Goal: Task Accomplishment & Management: Use online tool/utility

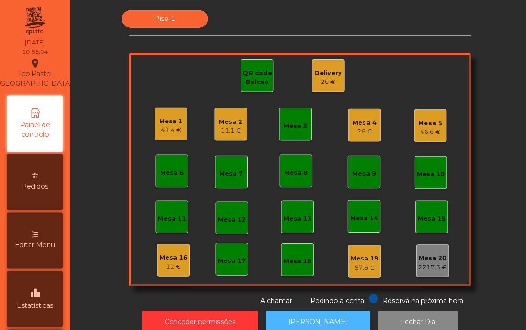
click at [323, 312] on button "[PERSON_NAME]" at bounding box center [316, 319] width 104 height 23
click at [169, 119] on div "Mesa 1" at bounding box center [170, 120] width 24 height 9
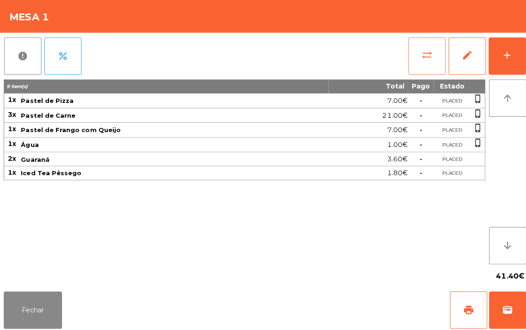
click at [422, 55] on span "sync_alt" at bounding box center [424, 54] width 11 height 11
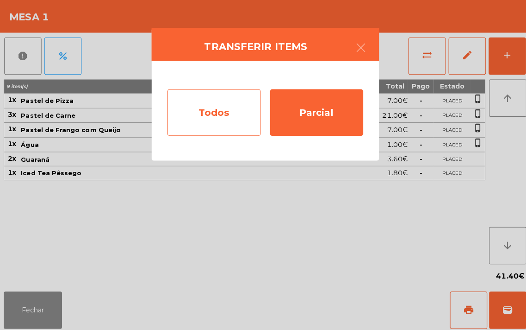
click at [212, 108] on div "Todos" at bounding box center [212, 111] width 93 height 46
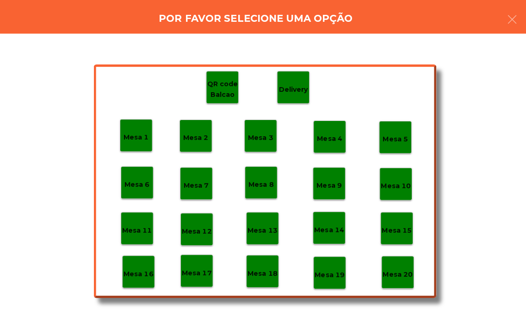
click at [266, 256] on div "Mesa 18" at bounding box center [260, 269] width 32 height 32
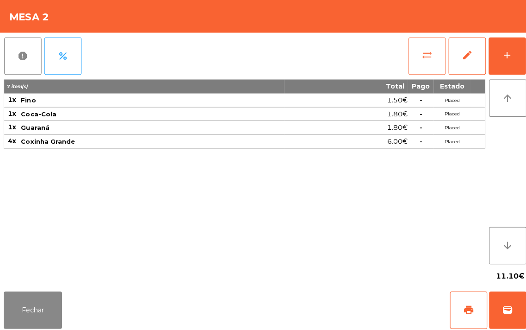
click at [418, 63] on button "sync_alt" at bounding box center [424, 55] width 37 height 37
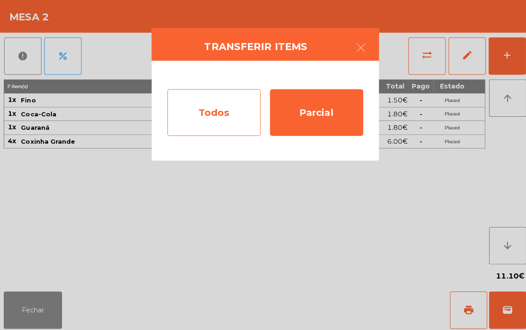
click at [227, 116] on div "Todos" at bounding box center [212, 111] width 93 height 46
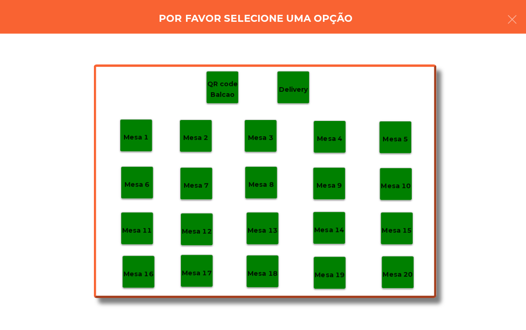
click at [269, 267] on p "Mesa 18" at bounding box center [261, 271] width 30 height 11
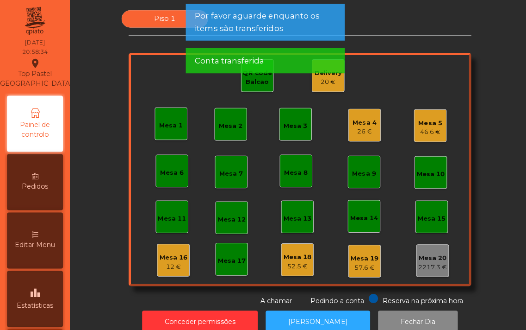
click at [321, 81] on div "20 €" at bounding box center [326, 81] width 27 height 9
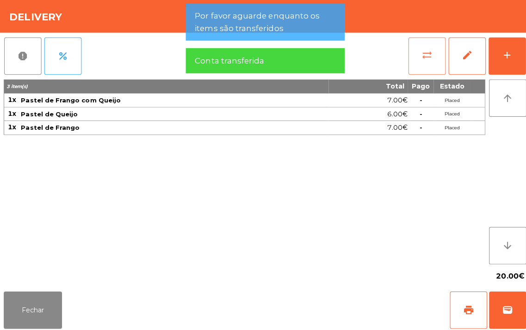
click at [418, 66] on button "sync_alt" at bounding box center [424, 55] width 37 height 37
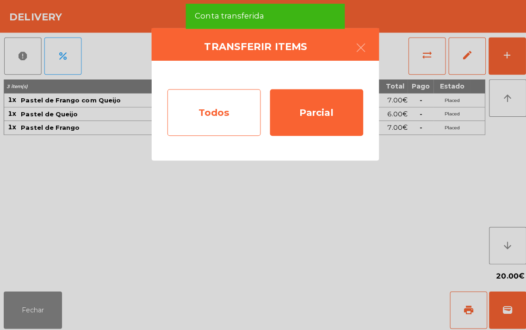
click at [213, 112] on div "Todos" at bounding box center [212, 111] width 93 height 46
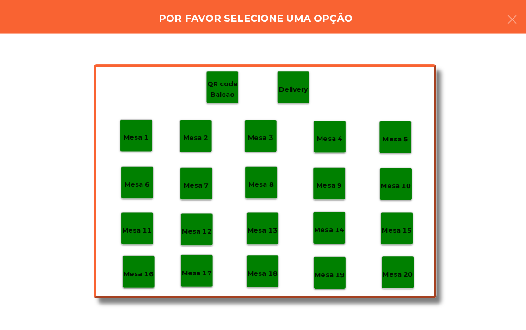
click at [259, 280] on div "Mesa 18" at bounding box center [260, 269] width 32 height 32
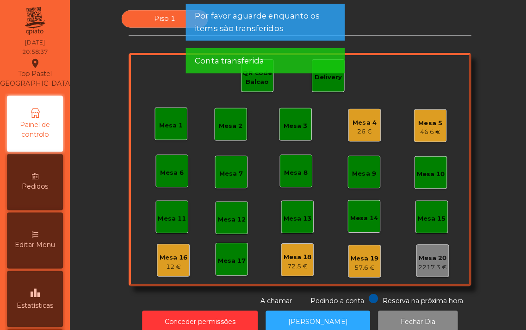
click at [357, 122] on div "Mesa 4" at bounding box center [363, 121] width 24 height 9
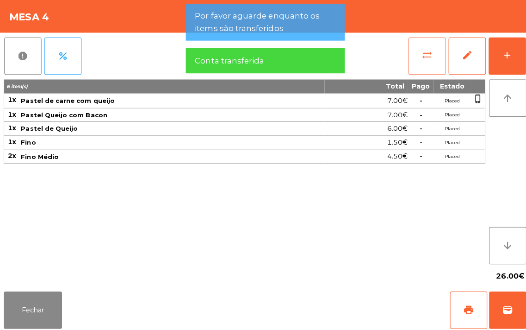
click at [424, 45] on button "sync_alt" at bounding box center [424, 55] width 37 height 37
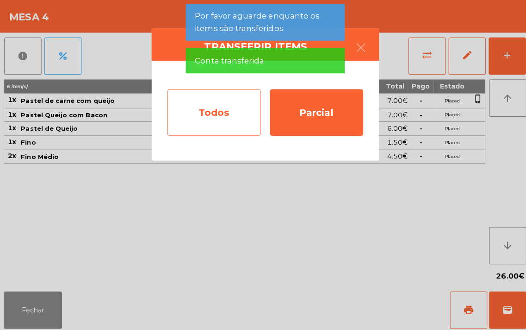
click at [225, 112] on div "Todos" at bounding box center [212, 111] width 93 height 46
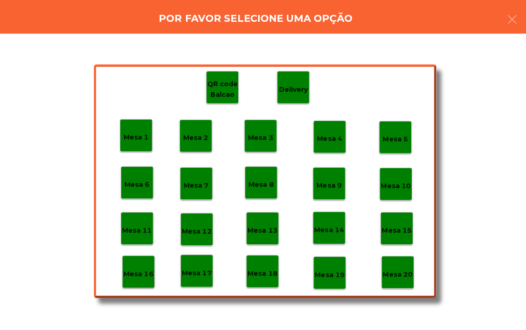
click at [269, 274] on p "Mesa 18" at bounding box center [261, 271] width 30 height 11
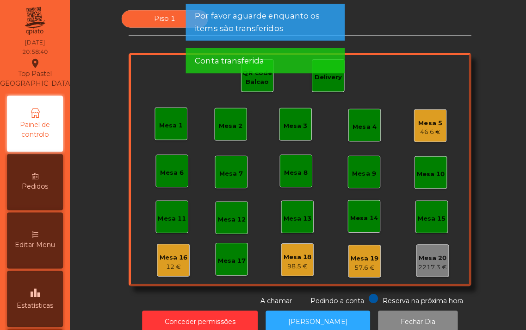
click at [420, 118] on div "Mesa 5" at bounding box center [428, 122] width 24 height 9
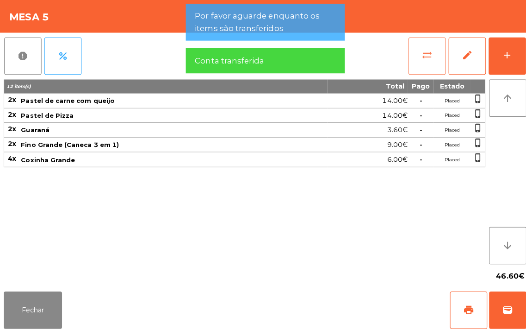
click at [420, 56] on span "sync_alt" at bounding box center [424, 54] width 11 height 11
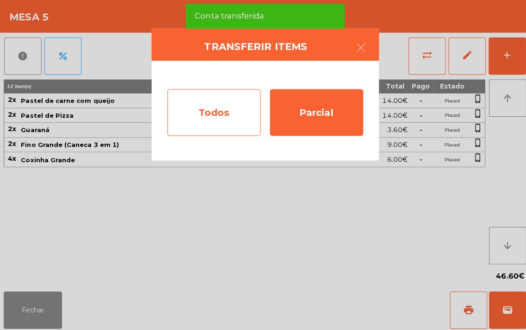
click at [212, 114] on div "Todos" at bounding box center [212, 111] width 93 height 46
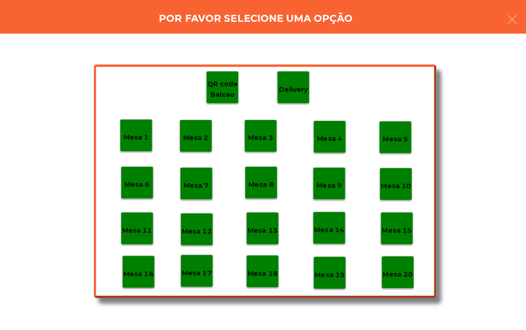
click at [318, 272] on p "Mesa 19" at bounding box center [328, 272] width 30 height 11
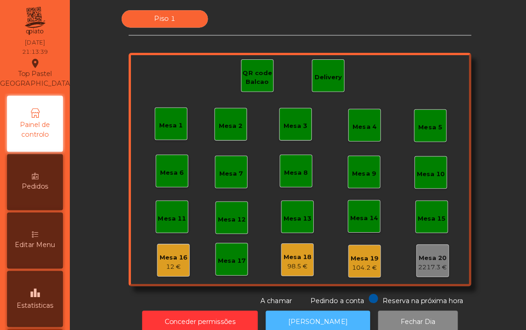
click at [318, 313] on button "[PERSON_NAME]" at bounding box center [316, 319] width 104 height 23
click at [322, 309] on button "[PERSON_NAME]" at bounding box center [316, 319] width 104 height 23
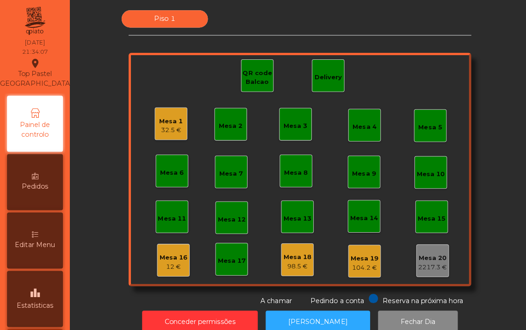
click at [321, 73] on div "Delivery" at bounding box center [326, 76] width 27 height 9
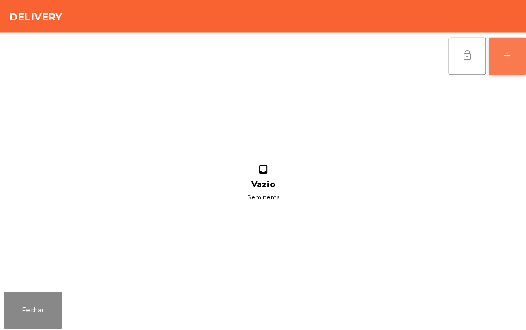
click at [499, 70] on button "add" at bounding box center [503, 55] width 37 height 37
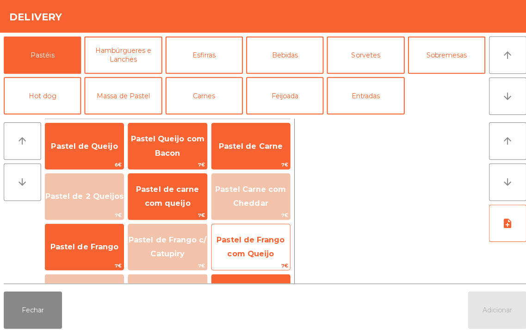
click at [258, 232] on span "Pastel de Frango com Queijo" at bounding box center [249, 245] width 78 height 39
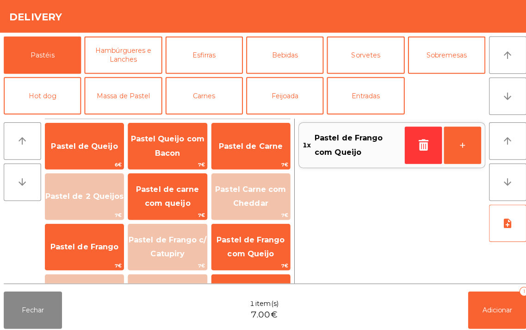
click at [374, 227] on div "1x Pastel de Frango com Queijo +" at bounding box center [389, 199] width 186 height 163
click at [389, 215] on div "1x Pastel de Frango com Queijo +" at bounding box center [389, 199] width 186 height 163
click at [30, 290] on button "Fechar" at bounding box center [33, 307] width 58 height 37
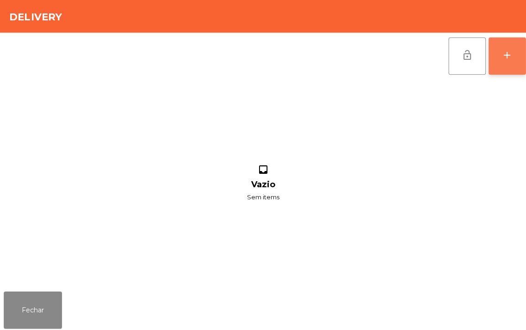
click at [501, 58] on div "add" at bounding box center [503, 54] width 11 height 11
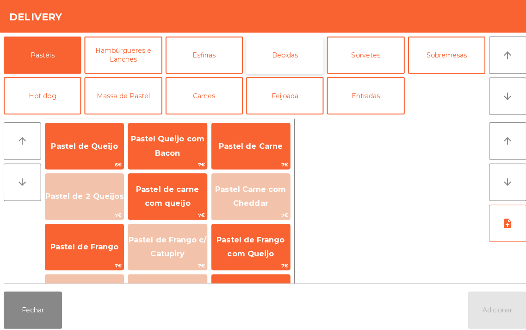
click at [276, 52] on button "Bebidas" at bounding box center [282, 54] width 77 height 37
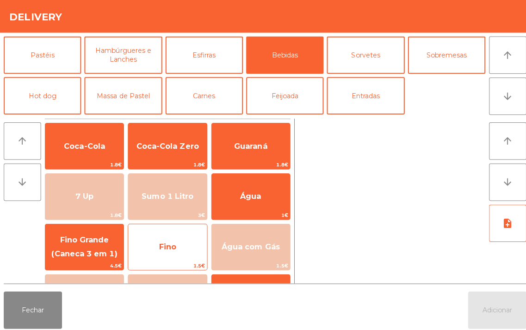
click at [170, 247] on span "Fino" at bounding box center [166, 244] width 17 height 9
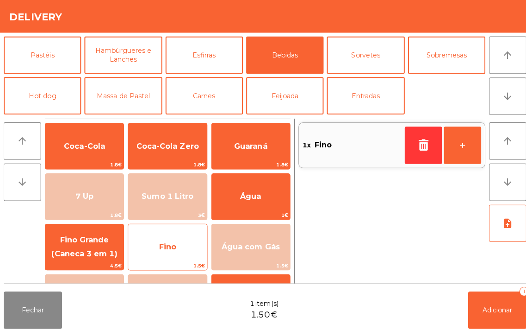
click at [168, 251] on span "Fino" at bounding box center [166, 244] width 78 height 25
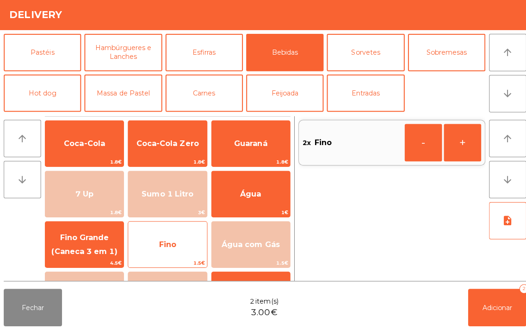
click at [171, 245] on span "Fino" at bounding box center [166, 244] width 17 height 9
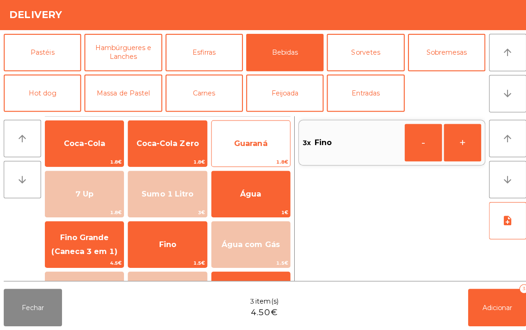
click at [242, 144] on span "Guaraná" at bounding box center [248, 144] width 33 height 9
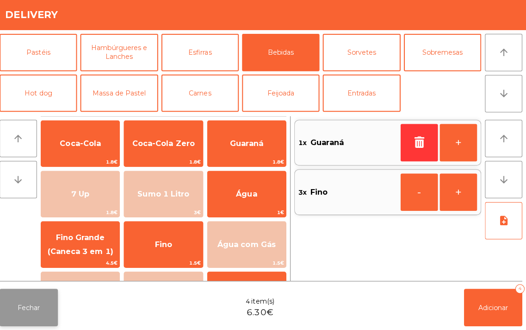
click at [24, 316] on button "Fechar" at bounding box center [33, 307] width 58 height 37
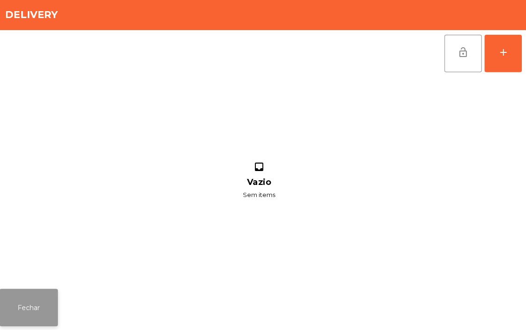
click at [35, 295] on button "Fechar" at bounding box center [33, 307] width 58 height 37
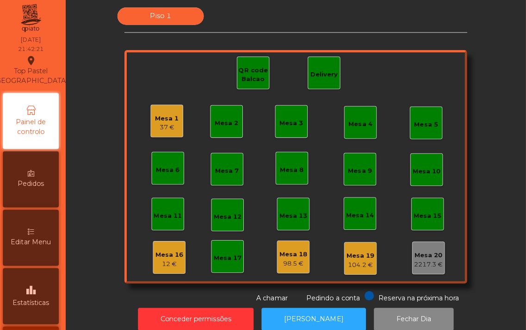
click at [21, 303] on span "Estatísticas" at bounding box center [35, 303] width 37 height 10
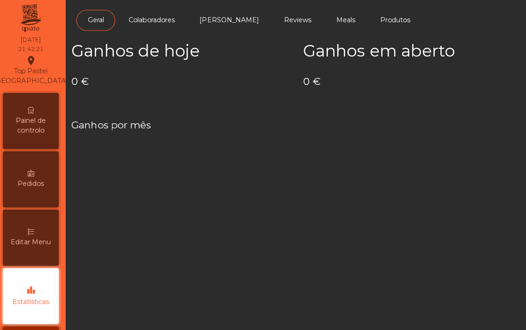
scroll to position [59, 0]
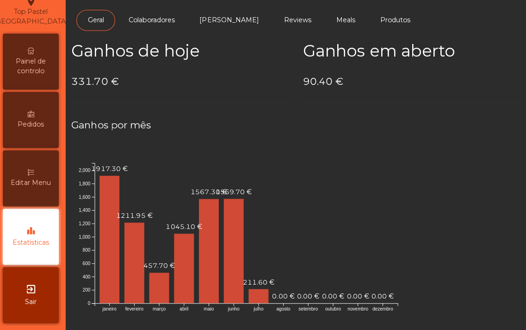
click at [40, 63] on span "Painel de controlo" at bounding box center [34, 68] width 51 height 19
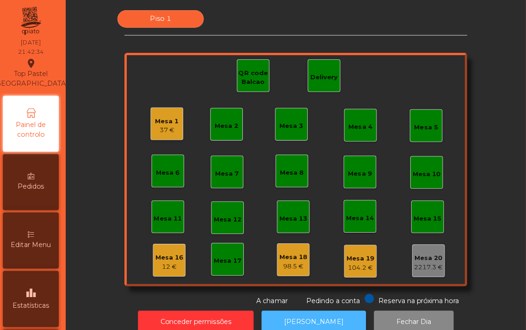
click at [308, 320] on button "[PERSON_NAME]" at bounding box center [316, 319] width 104 height 23
click at [154, 118] on div "Mesa 1 37 €" at bounding box center [170, 123] width 32 height 32
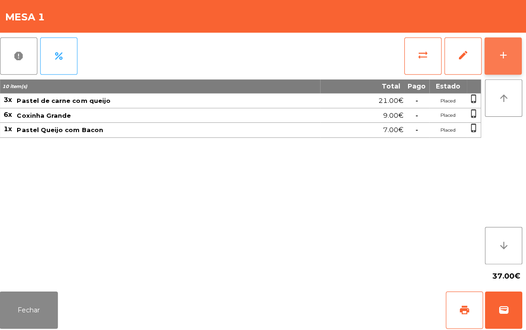
click at [492, 54] on button "add" at bounding box center [503, 55] width 37 height 37
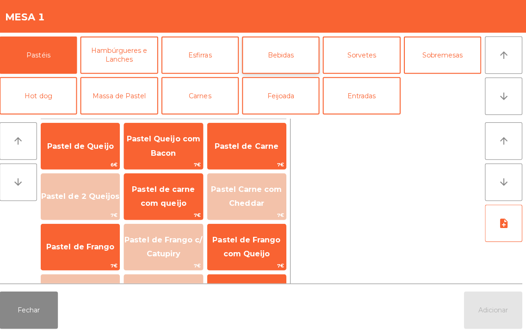
click at [272, 51] on button "Bebidas" at bounding box center [282, 54] width 77 height 37
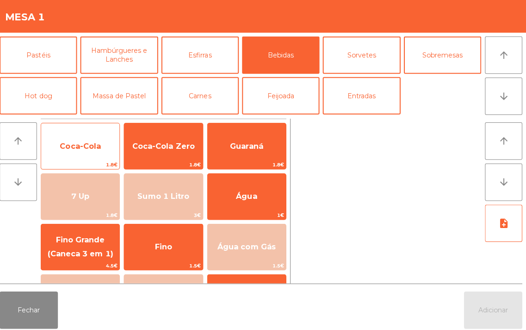
click at [85, 142] on span "Coca-Cola" at bounding box center [83, 144] width 41 height 9
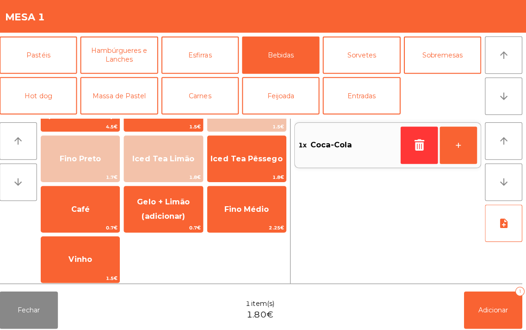
scroll to position [140, 0]
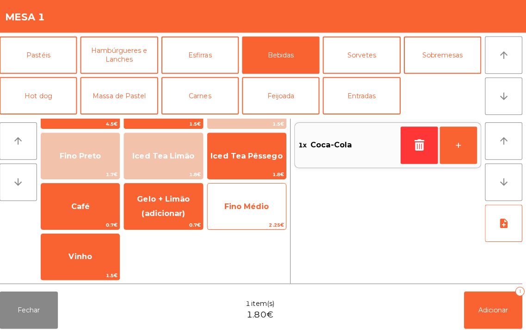
click at [242, 202] on span "Fino Médio" at bounding box center [249, 204] width 44 height 9
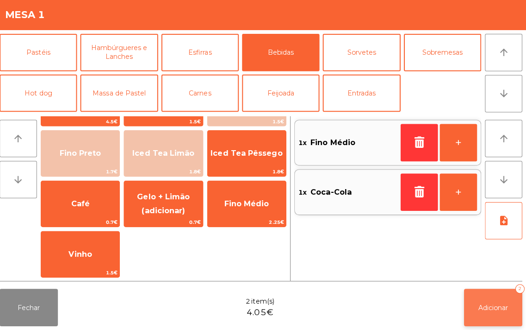
click at [493, 306] on span "Adicionar" at bounding box center [494, 307] width 30 height 8
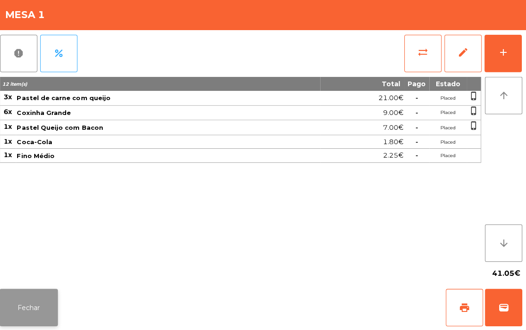
click at [38, 301] on button "Fechar" at bounding box center [33, 307] width 58 height 37
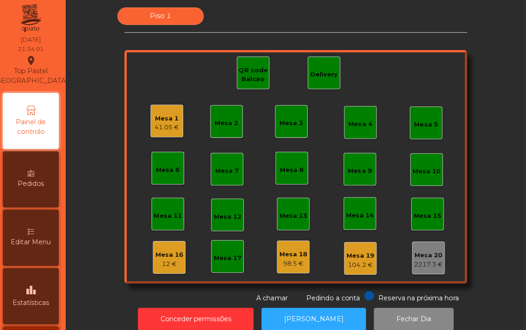
click at [169, 263] on div "12 €" at bounding box center [172, 264] width 28 height 9
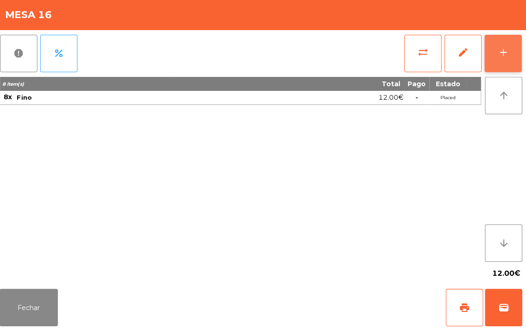
click at [494, 59] on button "add" at bounding box center [503, 55] width 37 height 37
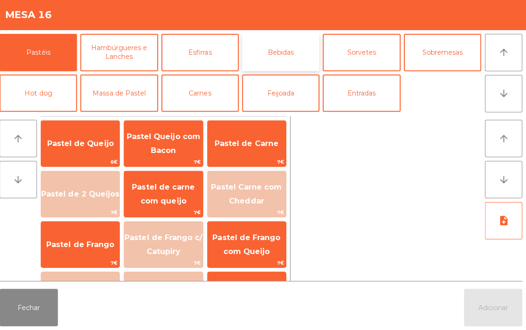
click at [290, 51] on button "Bebidas" at bounding box center [282, 54] width 77 height 37
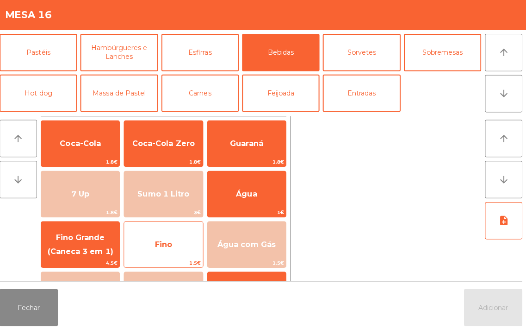
click at [163, 244] on span "Fino" at bounding box center [166, 244] width 17 height 9
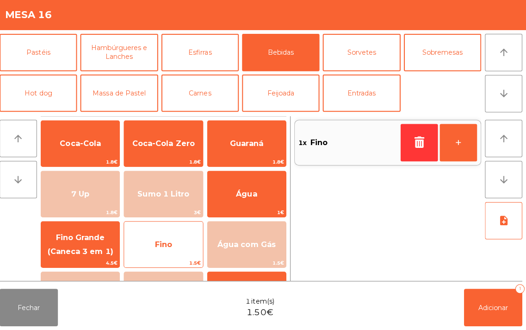
click at [163, 252] on span "Fino" at bounding box center [166, 244] width 78 height 25
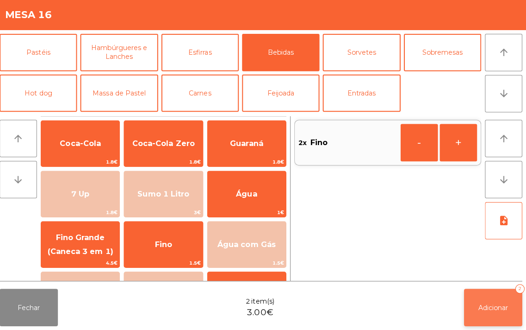
click at [483, 308] on span "Adicionar" at bounding box center [494, 307] width 30 height 8
